Goal: Information Seeking & Learning: Learn about a topic

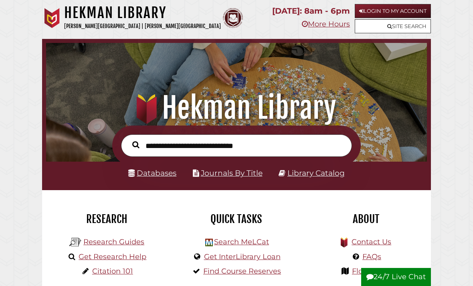
scroll to position [126, 377]
click at [144, 176] on link "Databases" at bounding box center [152, 173] width 48 height 9
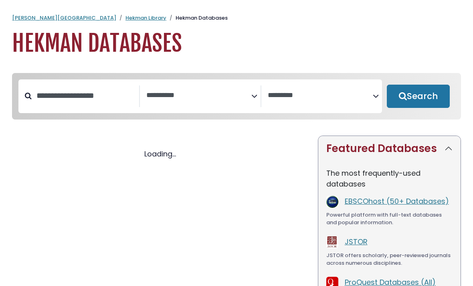
select select "Database Subject Filter"
select select "Database Vendors Filter"
select select "Database Subject Filter"
select select "Database Vendors Filter"
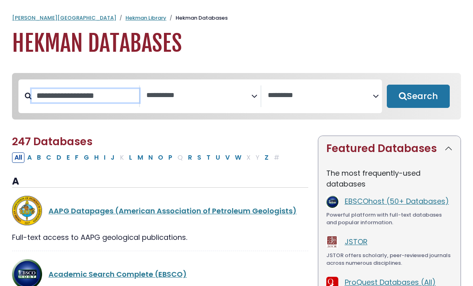
click at [99, 98] on input "Search database by title or keyword" at bounding box center [86, 95] width 108 height 13
type input "********"
click at [419, 97] on button "Search" at bounding box center [418, 96] width 63 height 23
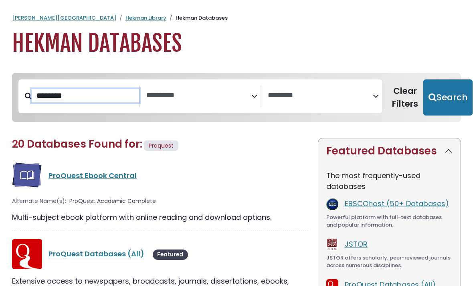
select select "Database Subject Filter"
select select "Database Vendors Filter"
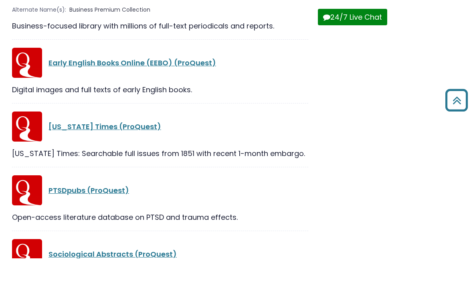
scroll to position [317, 0]
click at [100, 149] on link "New York Times (ProQuest)" at bounding box center [105, 154] width 113 height 10
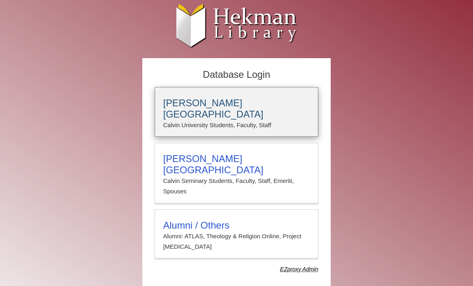
click at [256, 103] on h3 "Calvin University" at bounding box center [236, 109] width 147 height 22
